Goal: Information Seeking & Learning: Find specific fact

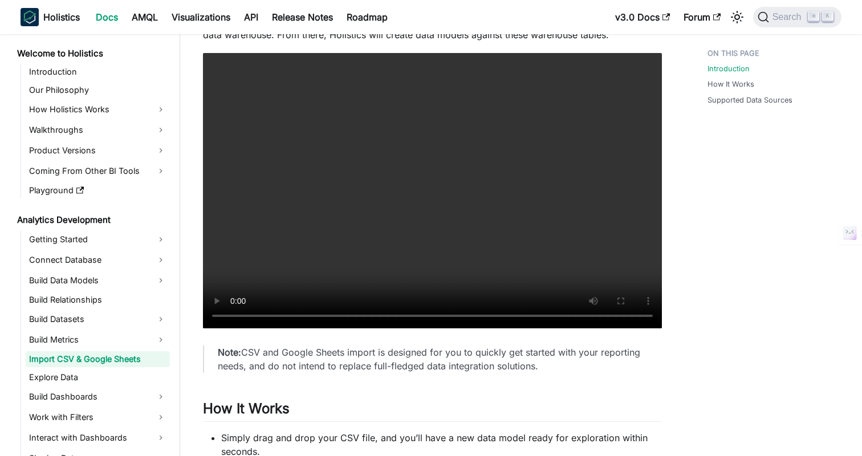
click at [791, 311] on div "Introduction How It Works Supported Data Sources" at bounding box center [769, 262] width 168 height 1234
click at [760, 257] on div "Introduction How It Works Supported Data Sources" at bounding box center [769, 262] width 168 height 1234
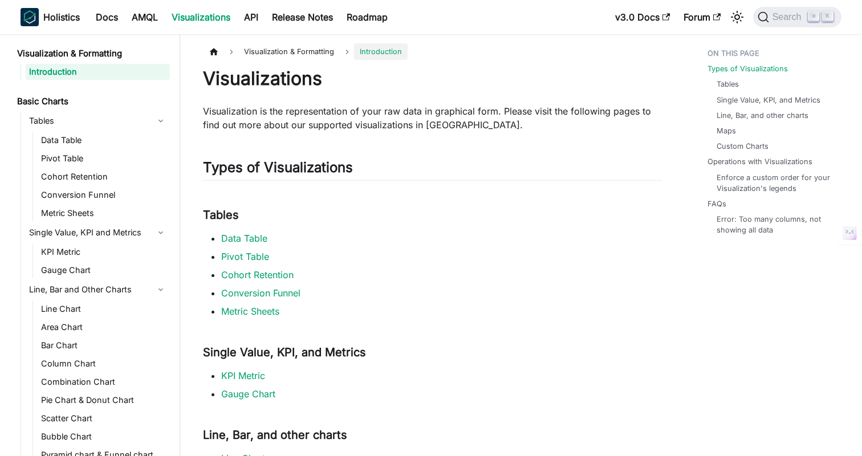
click at [146, 19] on link "AMQL" at bounding box center [145, 17] width 40 height 18
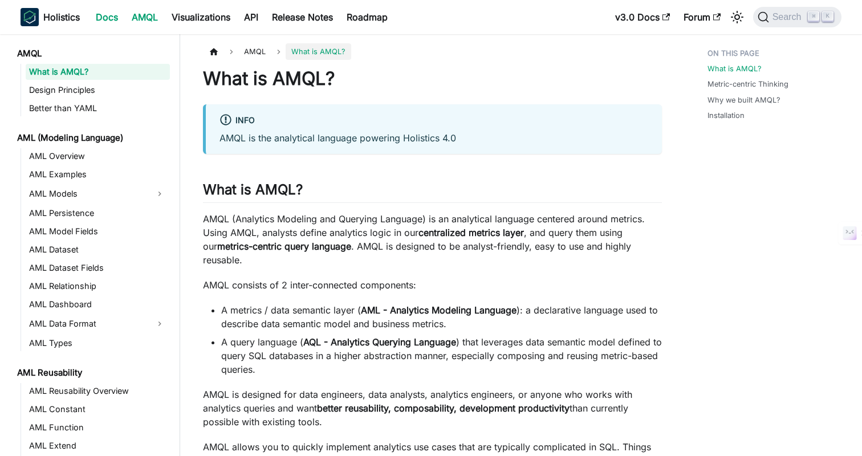
click at [107, 17] on link "Docs" at bounding box center [107, 17] width 36 height 18
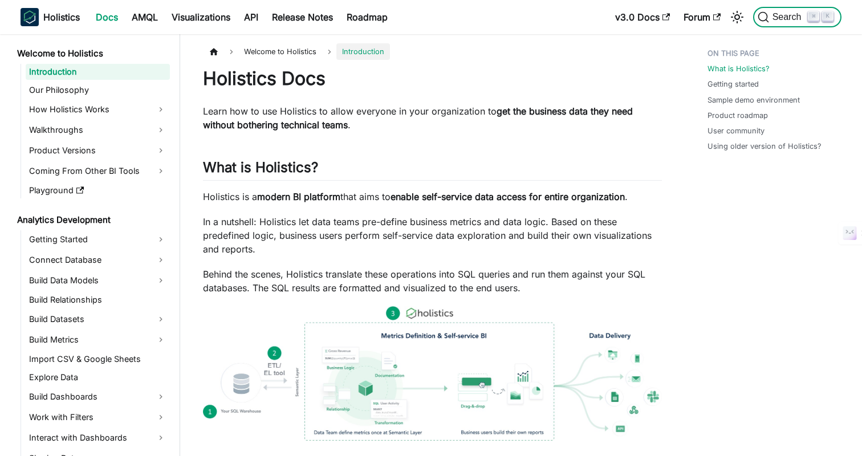
click at [790, 18] on span "Search" at bounding box center [788, 17] width 39 height 10
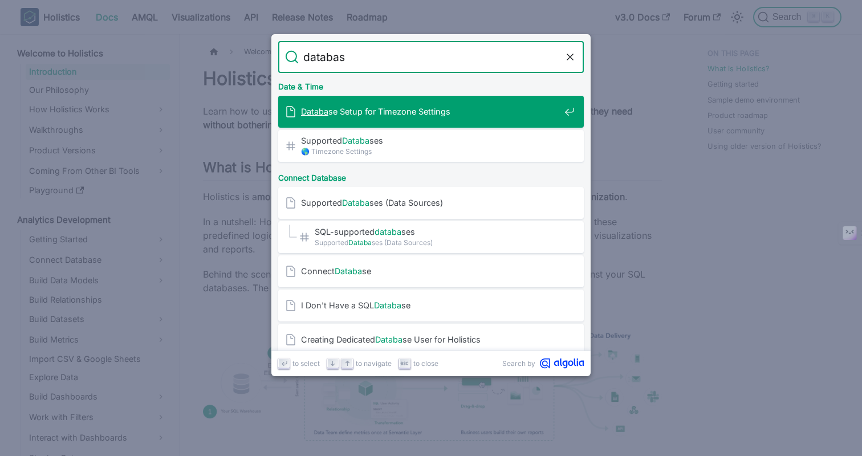
type input "database"
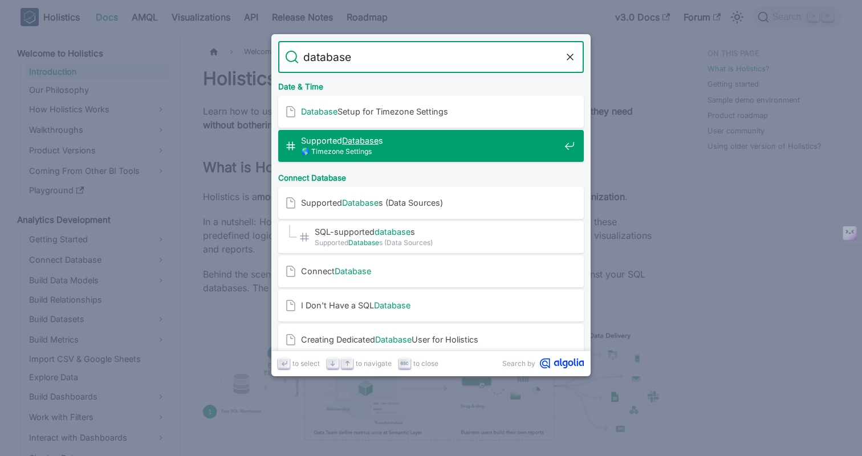
click at [386, 140] on span "Supported Database s​" at bounding box center [430, 140] width 259 height 11
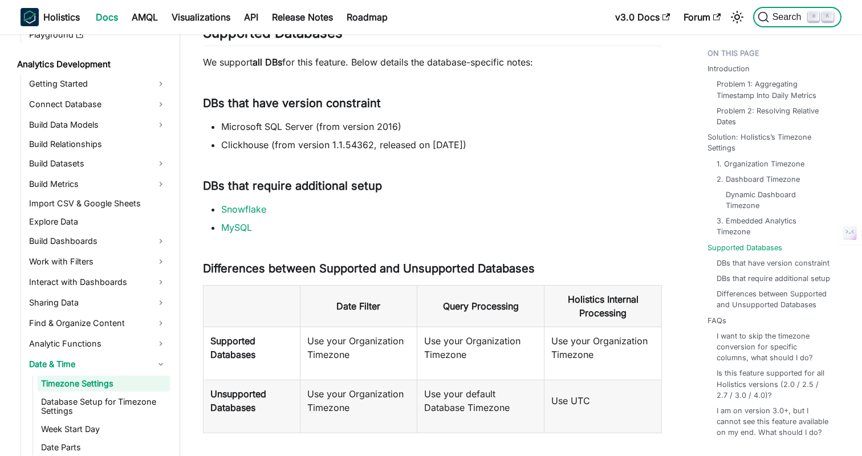
scroll to position [157, 0]
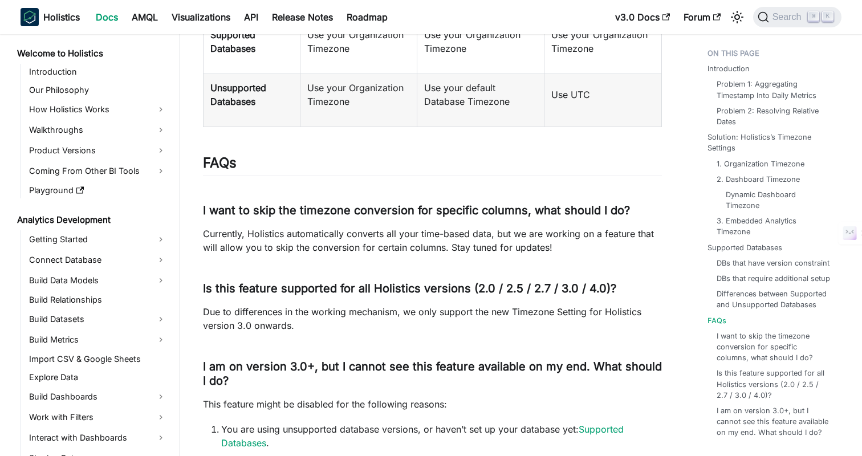
scroll to position [2788, 0]
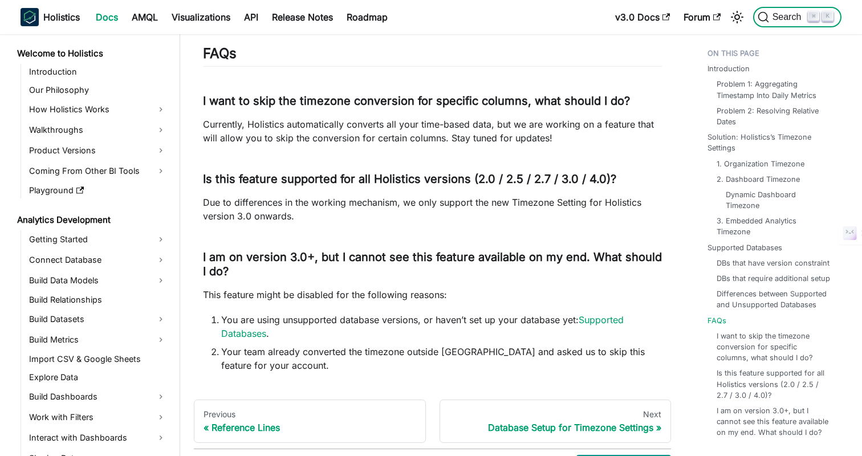
click at [777, 16] on span "Search" at bounding box center [788, 17] width 39 height 10
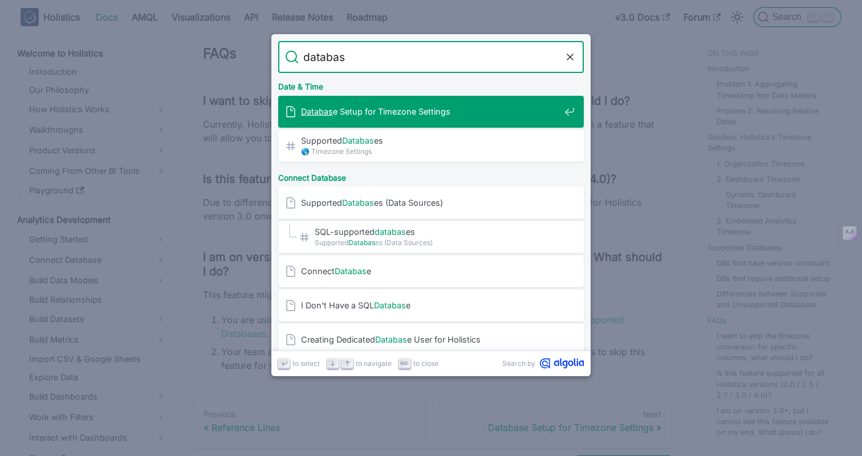
type input "database"
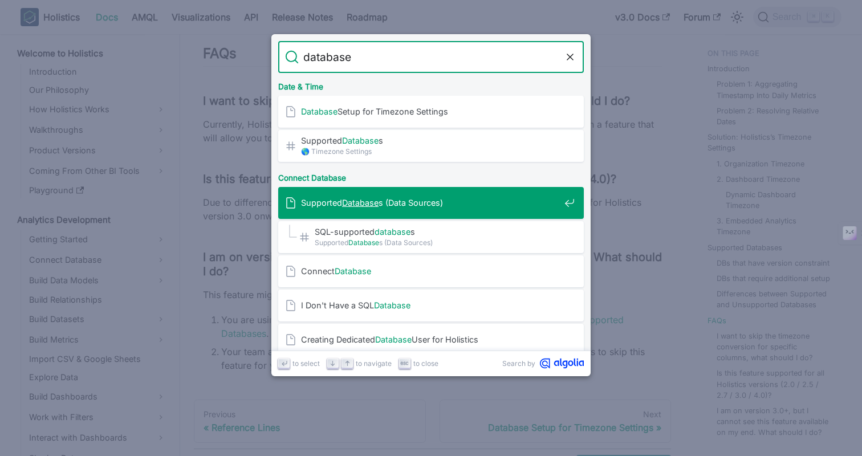
click at [419, 205] on span "Supported Database s (Data Sources)" at bounding box center [430, 202] width 259 height 11
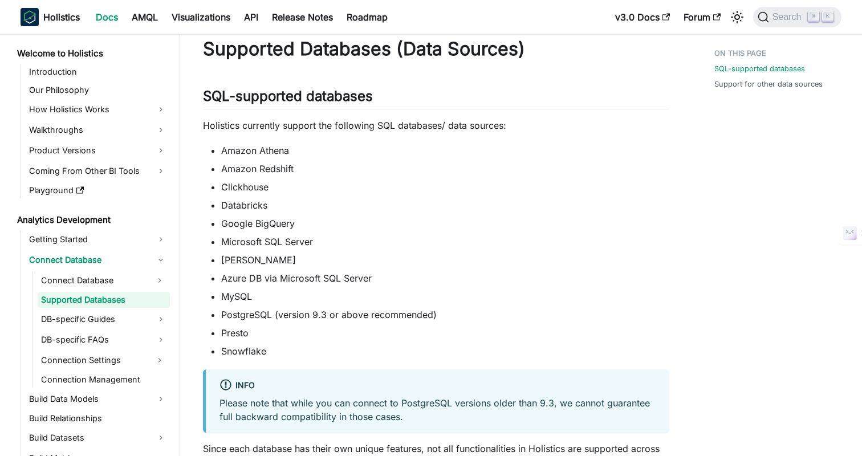
scroll to position [39, 0]
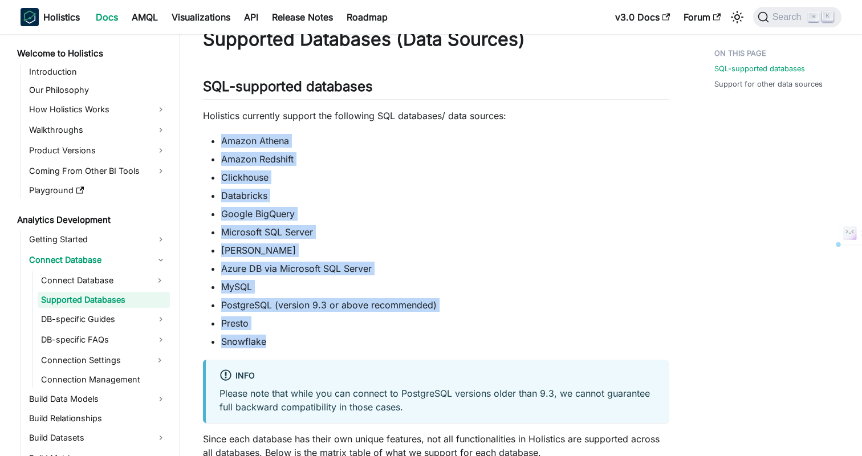
drag, startPoint x: 222, startPoint y: 140, endPoint x: 325, endPoint y: 352, distance: 236.0
click at [325, 352] on div "Supported Databases (Data Sources) SQL-supported databases ​ Holistics currentl…" at bounding box center [436, 427] width 466 height 799
click at [524, 266] on li "Azure DB via Microsoft SQL Server" at bounding box center [445, 269] width 448 height 14
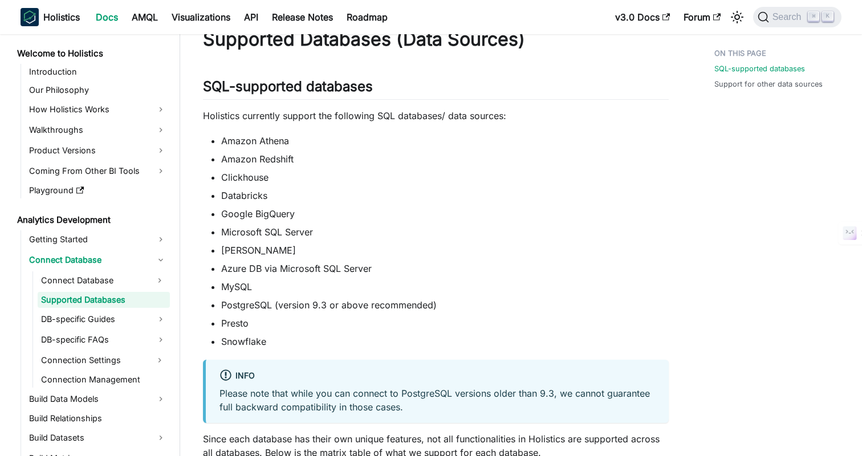
click at [558, 264] on li "Azure DB via Microsoft SQL Server" at bounding box center [445, 269] width 448 height 14
